Goal: Task Accomplishment & Management: Use online tool/utility

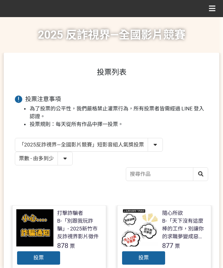
select select "vote"
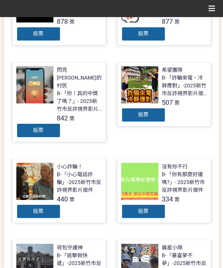
scroll to position [223, 0]
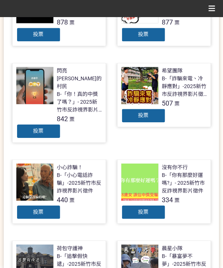
click at [42, 128] on span "投票" at bounding box center [38, 131] width 10 height 6
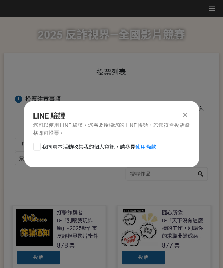
scroll to position [0, 0]
click at [63, 149] on span "我同意本活動收集我的個人資訊，請參見 使用條款" at bounding box center [99, 147] width 114 height 8
click at [39, 149] on input "我同意本活動收集我的個人資訊，請參見 使用條款" at bounding box center [36, 146] width 5 height 5
checkbox input "false"
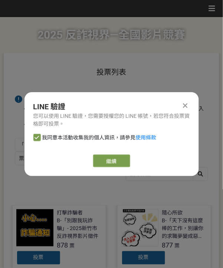
click at [133, 170] on div "LINE 驗證 您可以使用 LINE 驗證，您需要授權您的 LINE 帳號，若您符合投票資格即可投票。 我同意本活動收集我的個人資訊，請參見 使用條款 繼續" at bounding box center [112, 134] width 175 height 84
click at [122, 160] on button "繼續" at bounding box center [111, 160] width 37 height 13
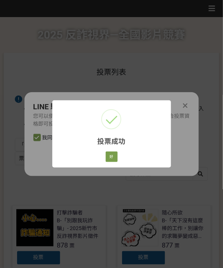
click at [111, 162] on div "好 Cancel" at bounding box center [111, 156] width 14 height 13
click at [114, 153] on button "好" at bounding box center [112, 156] width 12 height 10
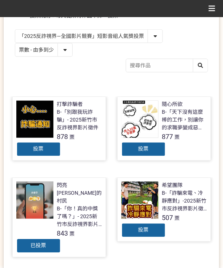
scroll to position [68, 0]
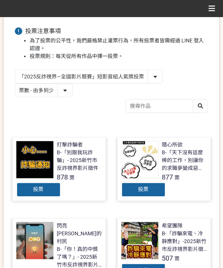
click at [104, 76] on select "「2025反詐視界—全國影片競賽」短影音組人氣獎投票 「2025反詐視界—全國影片競賽」短片組人氣獎投票" at bounding box center [88, 76] width 147 height 13
select select "13146"
click at [15, 70] on select "「2025反詐視界—全國影片競賽」短影音組人氣獎投票 「2025反詐視界—全國影片競賽」短片組人氣獎投票" at bounding box center [88, 76] width 147 height 13
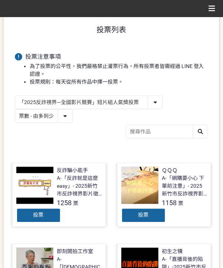
scroll to position [124, 0]
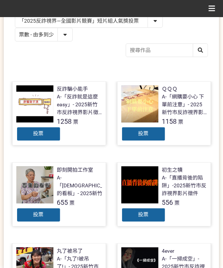
click at [159, 132] on div "投票" at bounding box center [143, 134] width 45 height 15
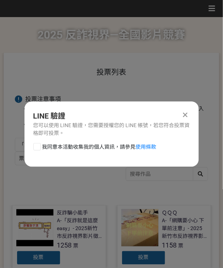
click at [91, 146] on span "我同意本活動收集我的個人資訊，請參見 使用條款" at bounding box center [99, 147] width 114 height 8
click at [39, 146] on input "我同意本活動收集我的個人資訊，請參見 使用條款" at bounding box center [36, 146] width 5 height 5
checkbox input "false"
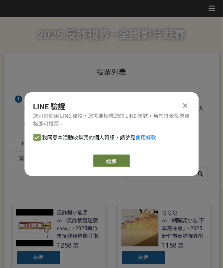
click at [101, 156] on link "繼續" at bounding box center [111, 160] width 37 height 13
